Goal: Use online tool/utility: Utilize a website feature to perform a specific function

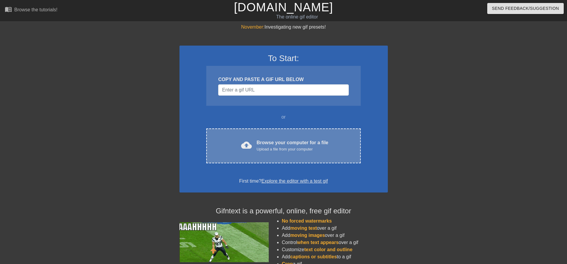
click at [228, 141] on div "cloud_upload Browse your computer for a file Upload a file from your computer" at bounding box center [283, 145] width 129 height 13
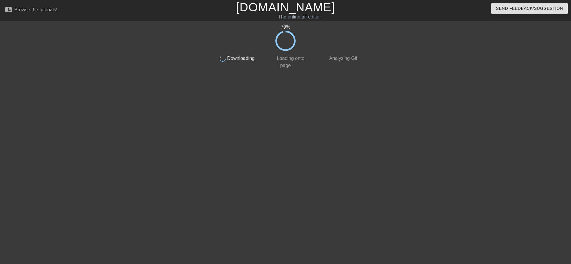
click at [145, 61] on div at bounding box center [159, 113] width 89 height 179
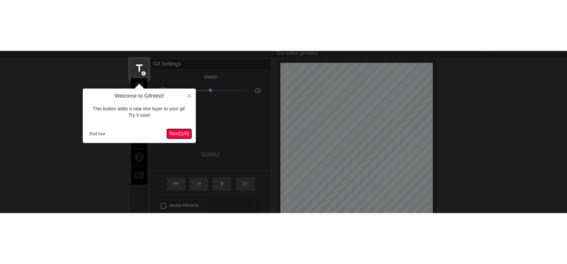
scroll to position [1, 0]
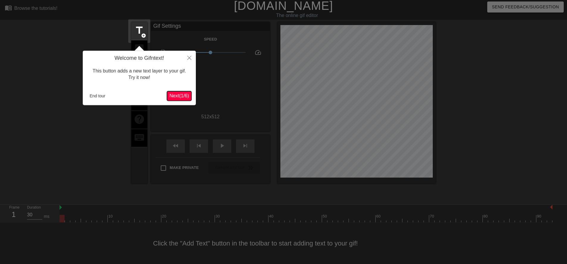
click at [182, 96] on span "Next ( 1 / 6 )" at bounding box center [179, 95] width 20 height 5
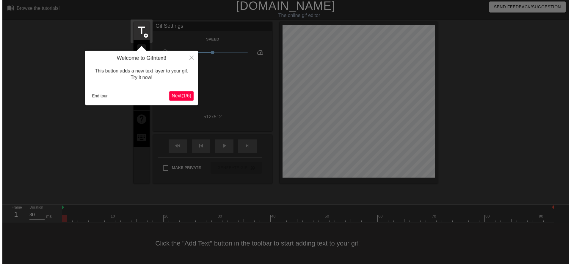
scroll to position [0, 0]
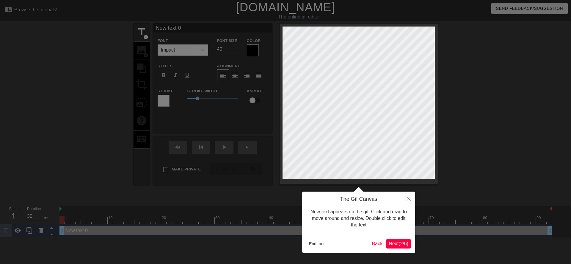
click at [400, 245] on span "Next ( 2 / 6 )" at bounding box center [399, 243] width 20 height 5
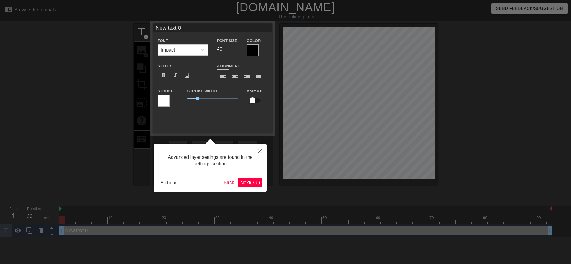
click at [248, 182] on span "Next ( 3 / 6 )" at bounding box center [250, 182] width 20 height 5
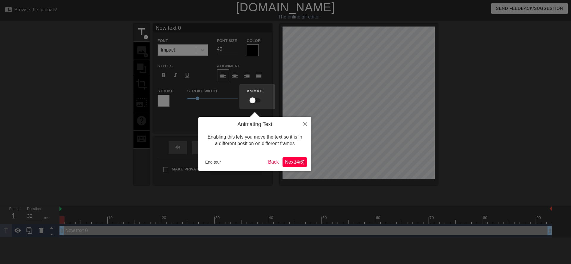
click at [285, 160] on span "Next ( 4 / 6 )" at bounding box center [295, 161] width 20 height 5
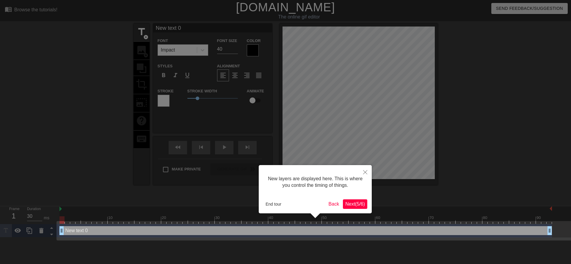
click at [355, 202] on span "Next ( 5 / 6 )" at bounding box center [355, 203] width 20 height 5
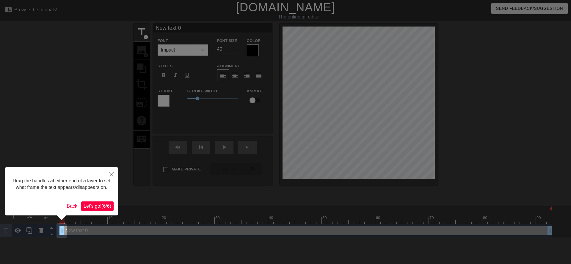
click at [98, 203] on span "Let's go! ( 6 / 6 )" at bounding box center [98, 205] width 28 height 5
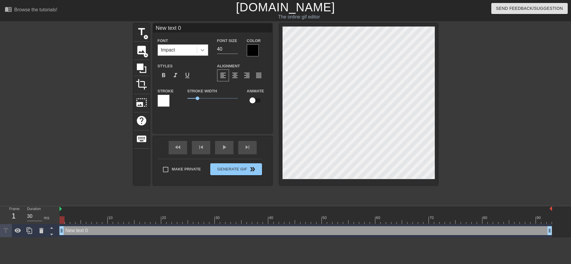
click at [205, 49] on icon at bounding box center [203, 50] width 6 height 6
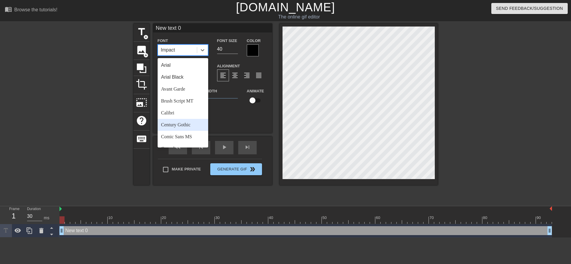
click at [173, 125] on div "Century Gothic" at bounding box center [183, 125] width 51 height 12
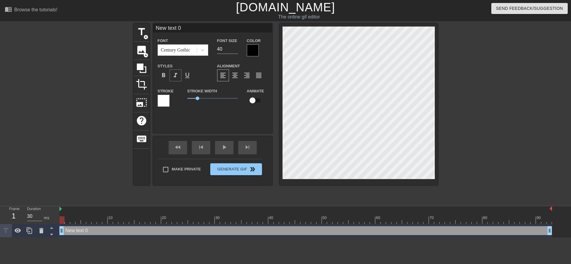
click at [172, 76] on span "format_italic" at bounding box center [175, 75] width 7 height 7
click at [222, 50] on input "40" at bounding box center [227, 49] width 21 height 10
click at [220, 50] on input "40" at bounding box center [227, 49] width 21 height 10
type input "30"
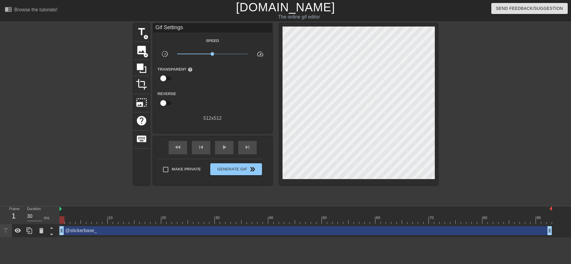
scroll to position [1, 2]
type textarea "@stickerbase_ru"
click at [235, 166] on span "Generate Gif double_arrow" at bounding box center [236, 168] width 47 height 7
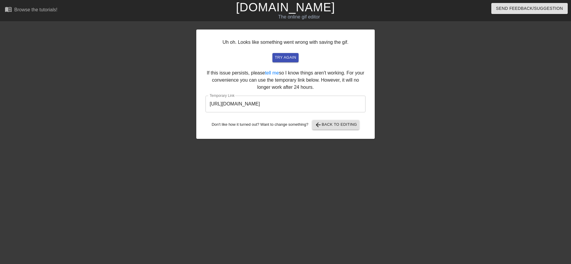
click at [281, 103] on input "https://www.gifntext.com/temp_generations/N6mqEyaa.gif" at bounding box center [286, 104] width 160 height 17
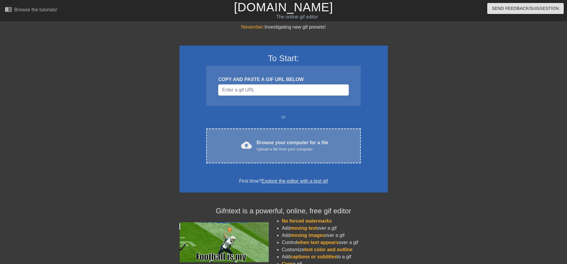
click at [243, 149] on span "cloud_upload" at bounding box center [246, 145] width 11 height 11
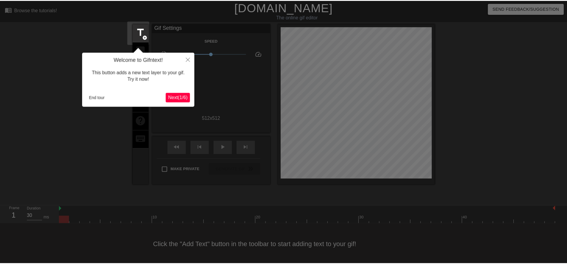
scroll to position [1, 0]
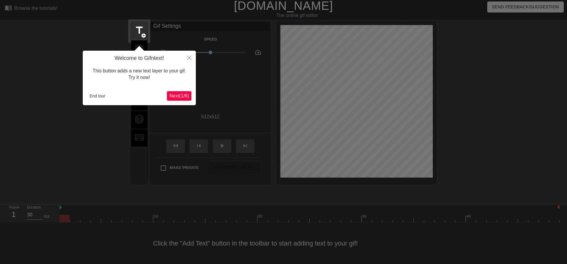
click at [190, 97] on button "Next ( 1 / 6 )" at bounding box center [179, 96] width 24 height 10
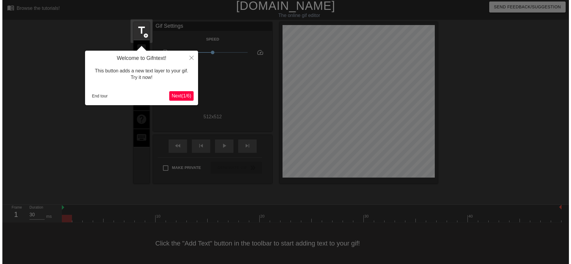
scroll to position [0, 0]
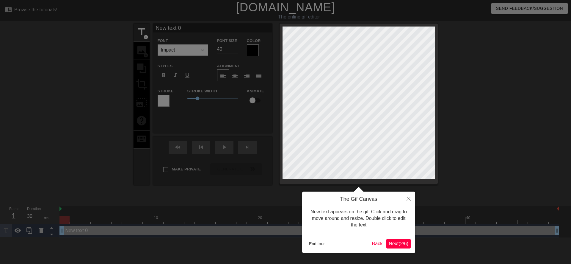
click at [396, 245] on span "Next ( 2 / 6 )" at bounding box center [399, 243] width 20 height 5
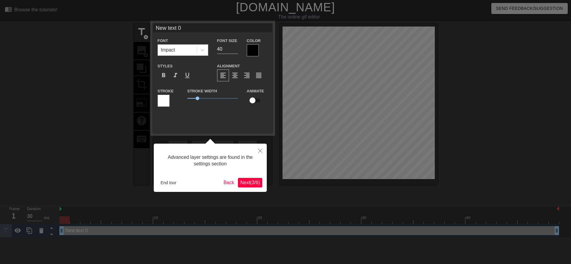
click at [254, 182] on span "Next ( 3 / 6 )" at bounding box center [250, 182] width 20 height 5
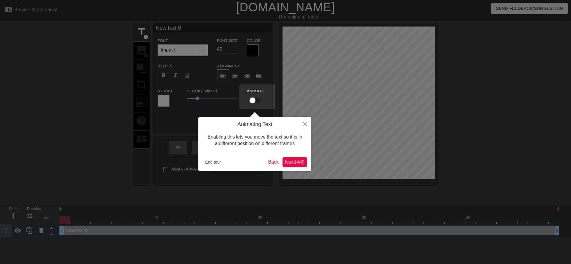
click at [289, 161] on span "Next ( 4 / 6 )" at bounding box center [295, 161] width 20 height 5
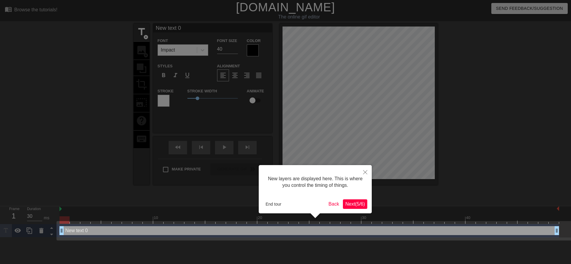
click at [356, 209] on div "New layers are displayed here. This is where you control the timing of things. …" at bounding box center [315, 189] width 113 height 48
click at [351, 204] on span "Next ( 5 / 6 )" at bounding box center [355, 203] width 20 height 5
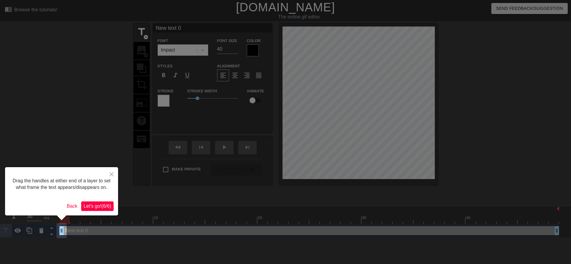
click at [108, 207] on span "Let's go! ( 6 / 6 )" at bounding box center [98, 205] width 28 height 5
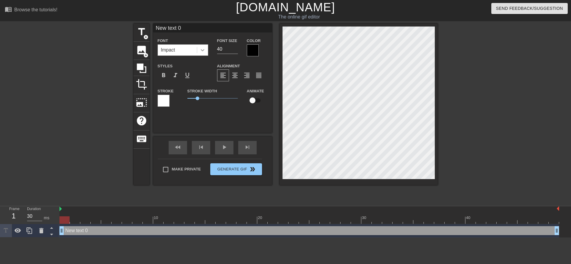
click at [203, 49] on icon at bounding box center [203, 50] width 6 height 6
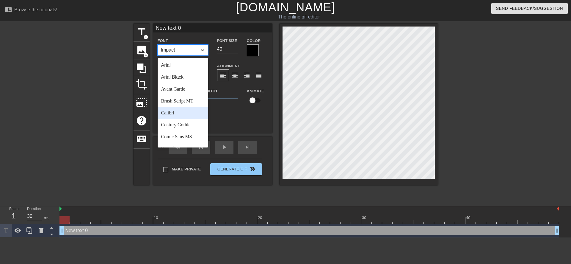
click at [179, 112] on div "Calibri" at bounding box center [183, 113] width 51 height 12
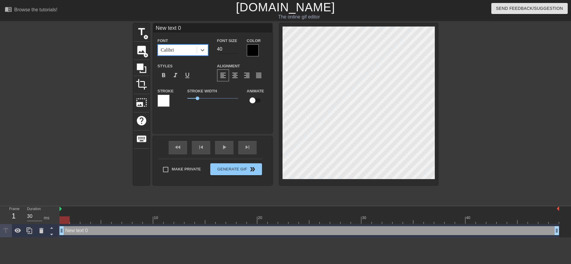
click at [219, 49] on input "40" at bounding box center [227, 49] width 21 height 10
type input "30"
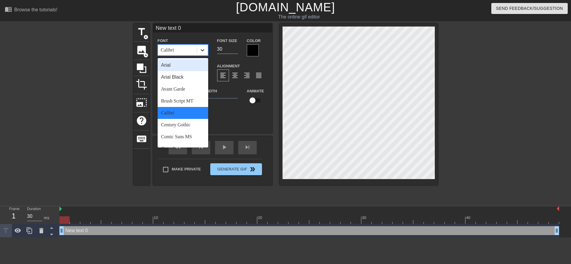
click at [203, 52] on icon at bounding box center [203, 50] width 6 height 6
click at [187, 137] on div "Comic Sans MS" at bounding box center [183, 137] width 51 height 12
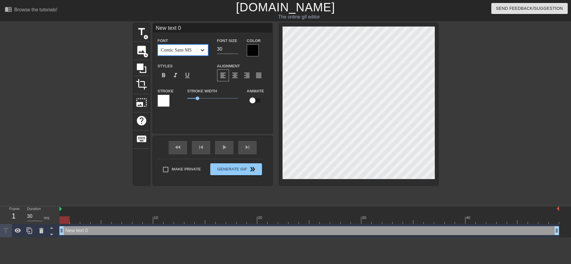
click at [204, 48] on icon at bounding box center [203, 50] width 6 height 6
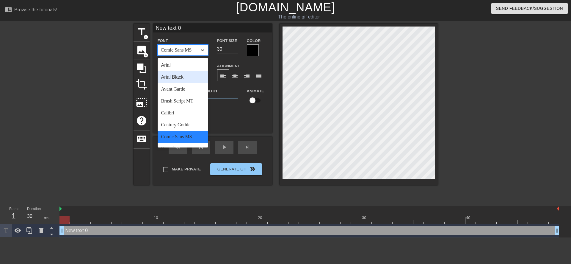
click at [185, 76] on div "Arial Black" at bounding box center [183, 77] width 51 height 12
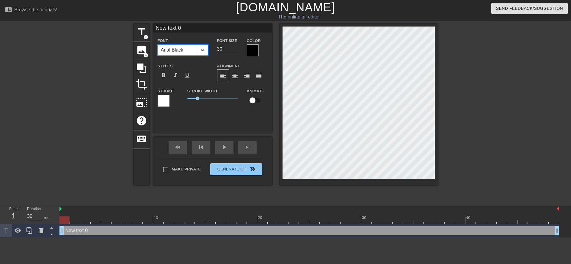
click at [204, 49] on icon at bounding box center [203, 50] width 4 height 2
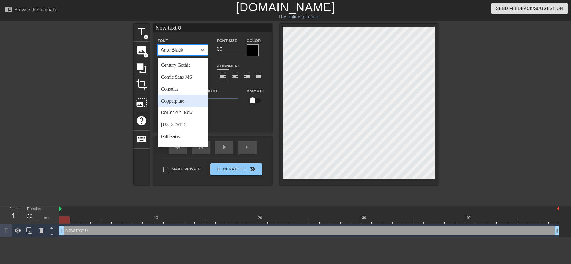
scroll to position [89, 0]
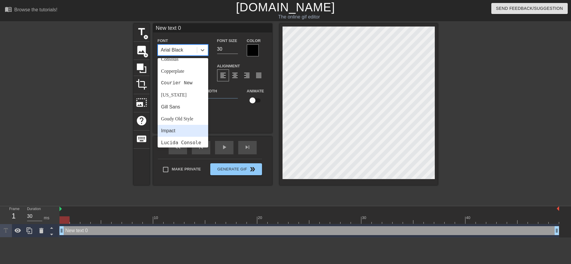
click at [176, 129] on div "Impact" at bounding box center [183, 131] width 51 height 12
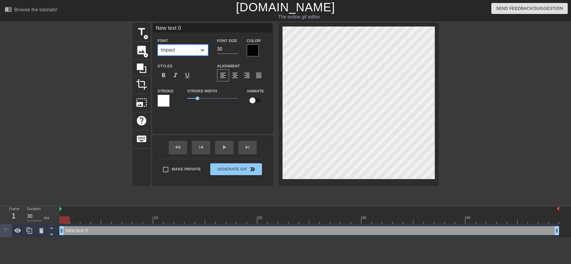
click at [202, 49] on icon at bounding box center [203, 50] width 6 height 6
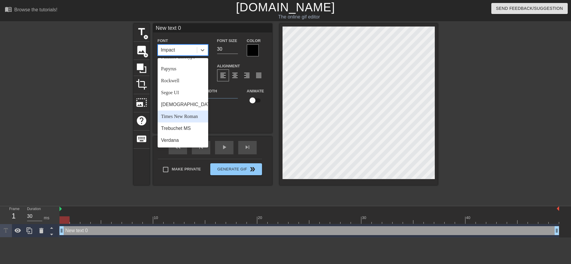
scroll to position [213, 0]
click at [176, 140] on div "Verdana" at bounding box center [183, 140] width 51 height 12
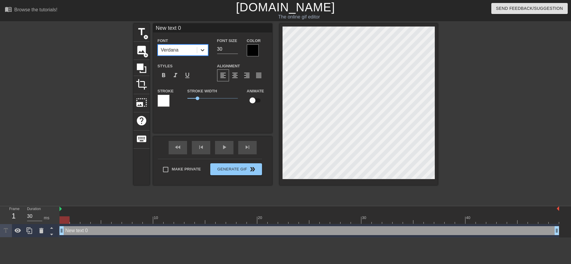
click at [205, 48] on icon at bounding box center [203, 50] width 6 height 6
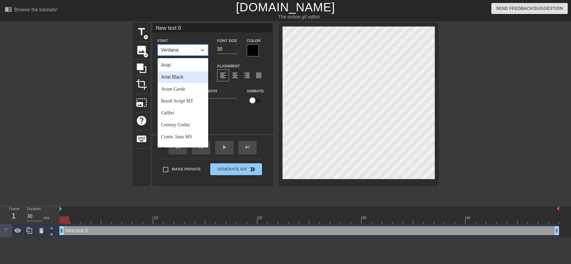
click at [191, 76] on div "Arial Black" at bounding box center [183, 77] width 51 height 12
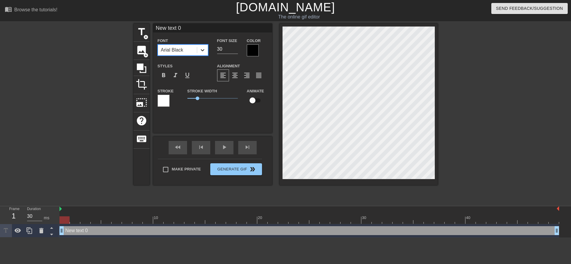
click at [205, 47] on icon at bounding box center [203, 50] width 6 height 6
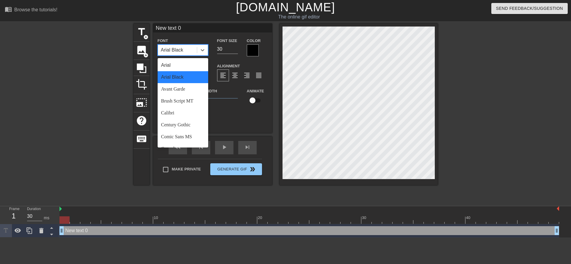
click at [176, 75] on div "Arial Black" at bounding box center [183, 77] width 51 height 12
click at [201, 49] on icon at bounding box center [203, 50] width 4 height 2
click at [185, 86] on div "Avant Garde" at bounding box center [183, 89] width 51 height 12
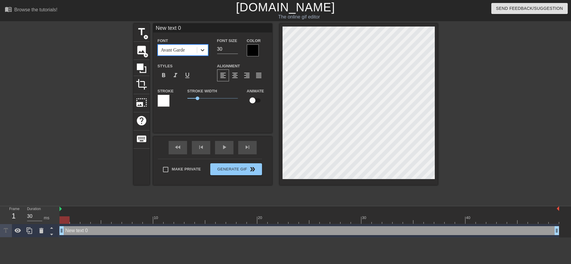
click at [203, 46] on div at bounding box center [202, 50] width 11 height 11
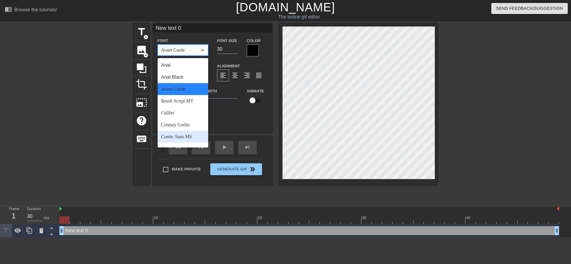
click at [180, 139] on div "Comic Sans MS" at bounding box center [183, 137] width 51 height 12
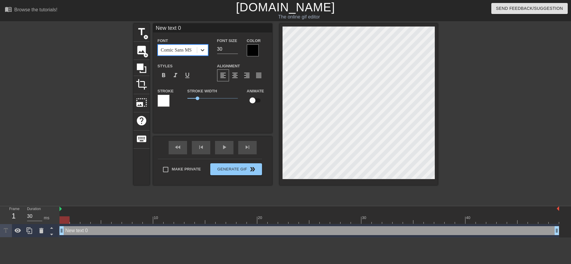
click at [205, 51] on icon at bounding box center [203, 50] width 6 height 6
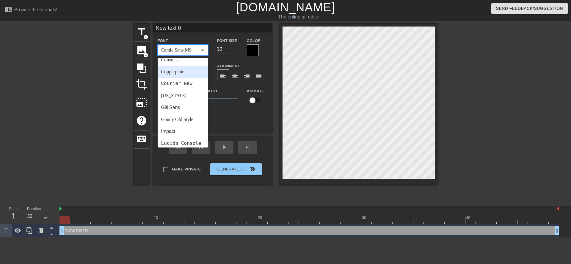
scroll to position [89, 0]
click at [175, 131] on div "Impact" at bounding box center [183, 131] width 51 height 12
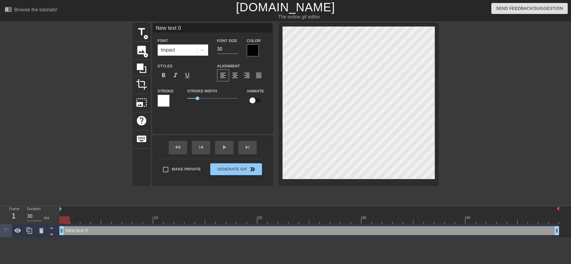
scroll to position [1, 1]
type input "Newtext 0"
type textarea "Newtext 0"
type input "Netext 0"
type textarea "Netext 0"
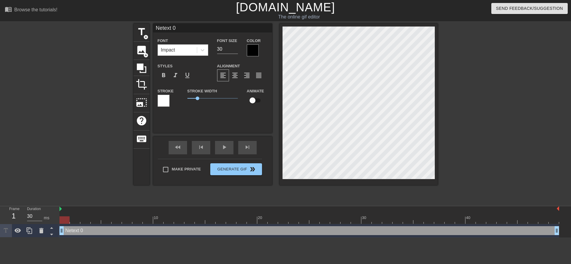
type input "Ntext 0"
type textarea "Ntext 0"
type input "text 0"
type textarea "text 0"
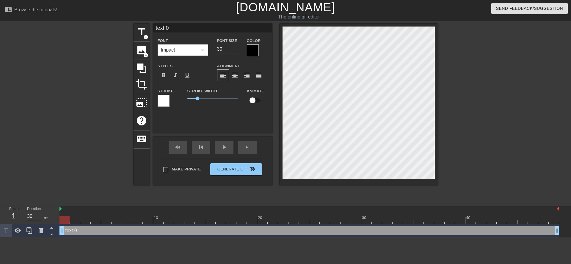
type input "ext 0"
type textarea "ext 0"
type input "xt 0"
type textarea "xt 0"
type input "t 0"
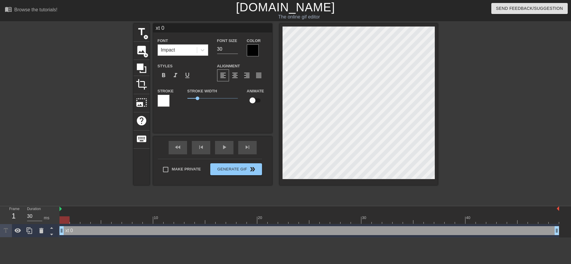
type textarea "t 0"
type input "0"
type textarea "0"
type input "0"
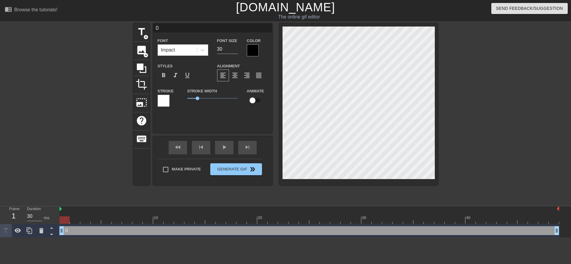
type textarea "0"
type input "@"
type textarea "@"
type input "@s"
type textarea "@s"
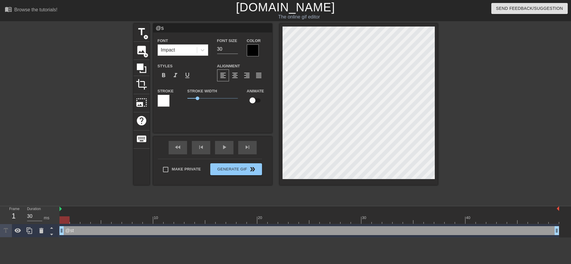
type input "@st"
type textarea "@st"
type input "@sti"
type textarea "@sti"
type input "@stic"
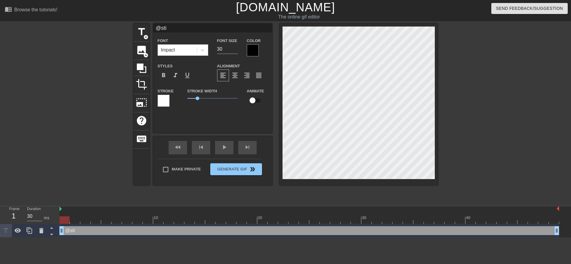
type textarea "@stic"
type input "@stick"
type textarea "@stick"
type input "@sticke"
type textarea "@sticke"
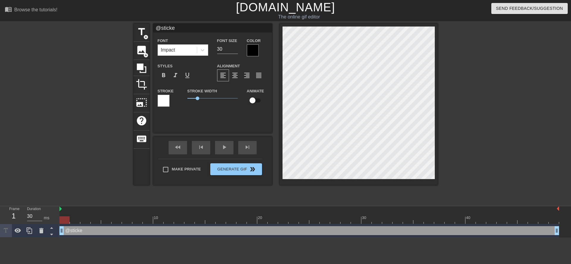
type input "@sticker"
type textarea "@sticker"
type input "@stickerb"
type textarea "@stickerb"
type input "@stickerba"
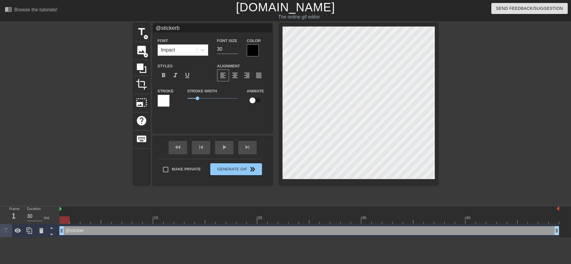
type textarea "@stickerba"
type input "@stickerbas"
type textarea "@stickerbas"
type input "@stickerbase"
type textarea "@stickerbase"
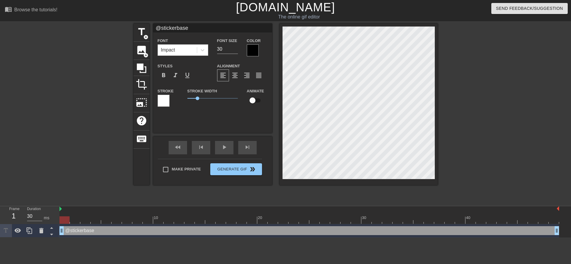
type input "@stickerbase_"
type textarea "@stickerbase_"
type input "@stickerbase_r"
type textarea "@stickerbase_r"
type input "@stickerbase_ru"
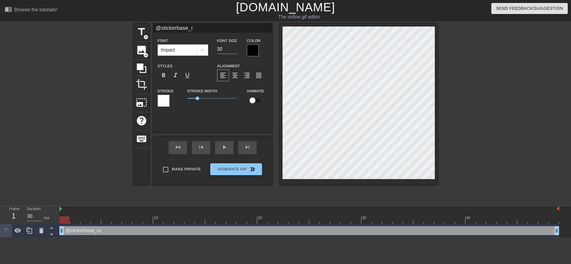
type textarea "@stickerbase_ru"
click at [179, 78] on div "format_italic" at bounding box center [176, 75] width 12 height 12
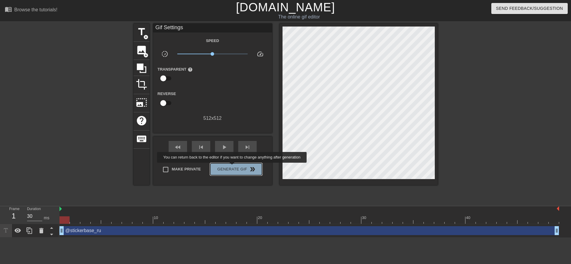
click at [233, 167] on span "Generate Gif double_arrow" at bounding box center [236, 168] width 47 height 7
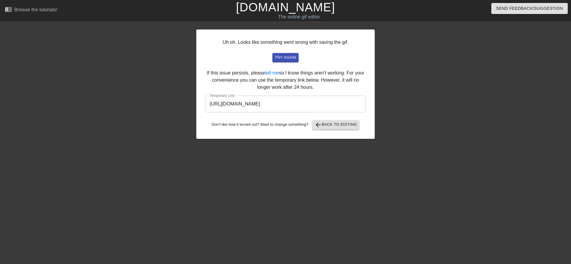
click at [266, 103] on input "[URL][DOMAIN_NAME]" at bounding box center [286, 104] width 160 height 17
